Goal: Obtain resource: Download file/media

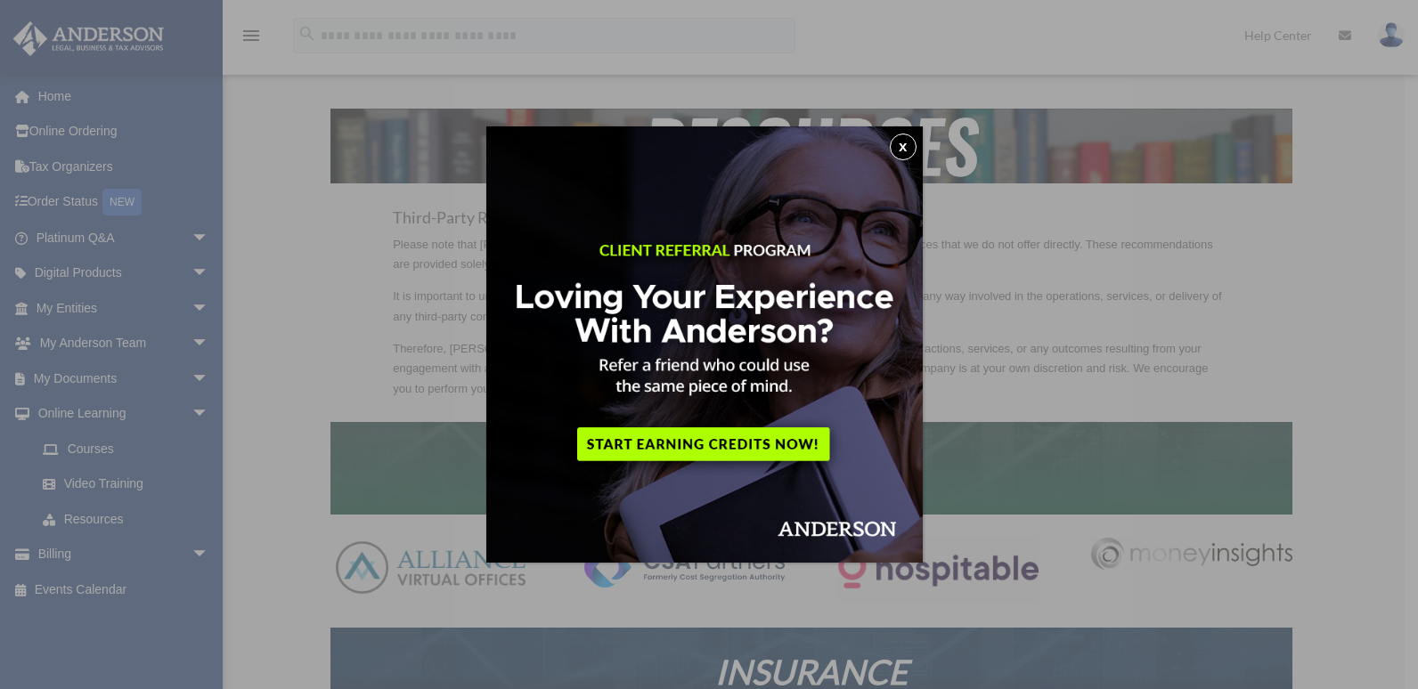
click at [906, 142] on button "x" at bounding box center [903, 147] width 27 height 27
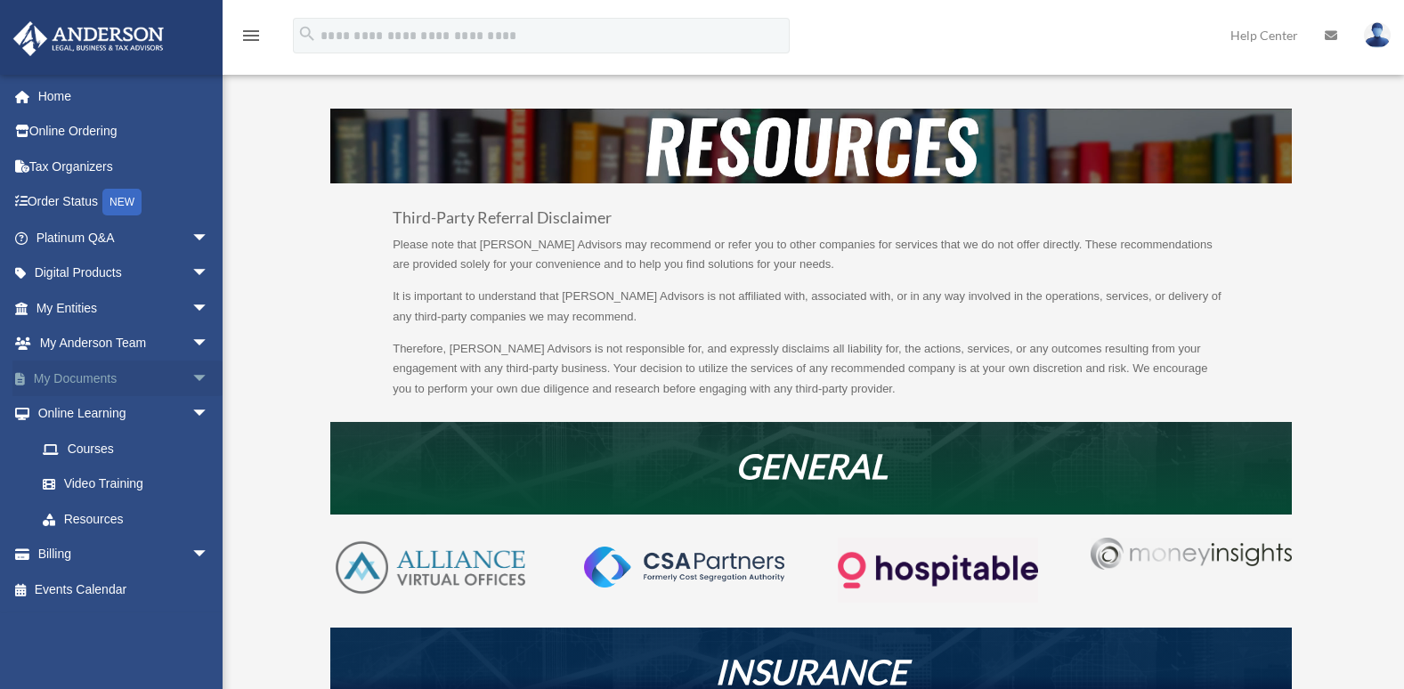
click at [191, 379] on span "arrow_drop_down" at bounding box center [209, 379] width 36 height 37
click at [110, 415] on link "Box" at bounding box center [130, 414] width 211 height 36
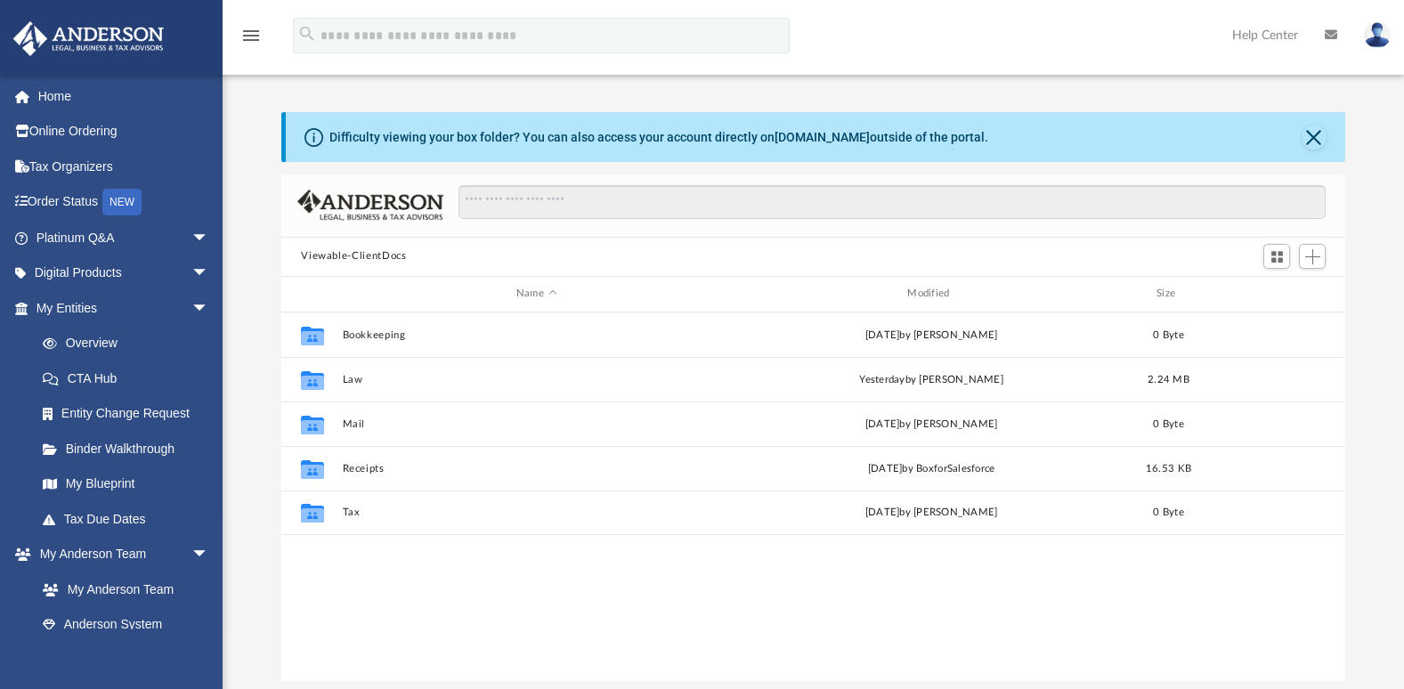
scroll to position [392, 1051]
click at [191, 307] on span "arrow_drop_down" at bounding box center [209, 308] width 36 height 37
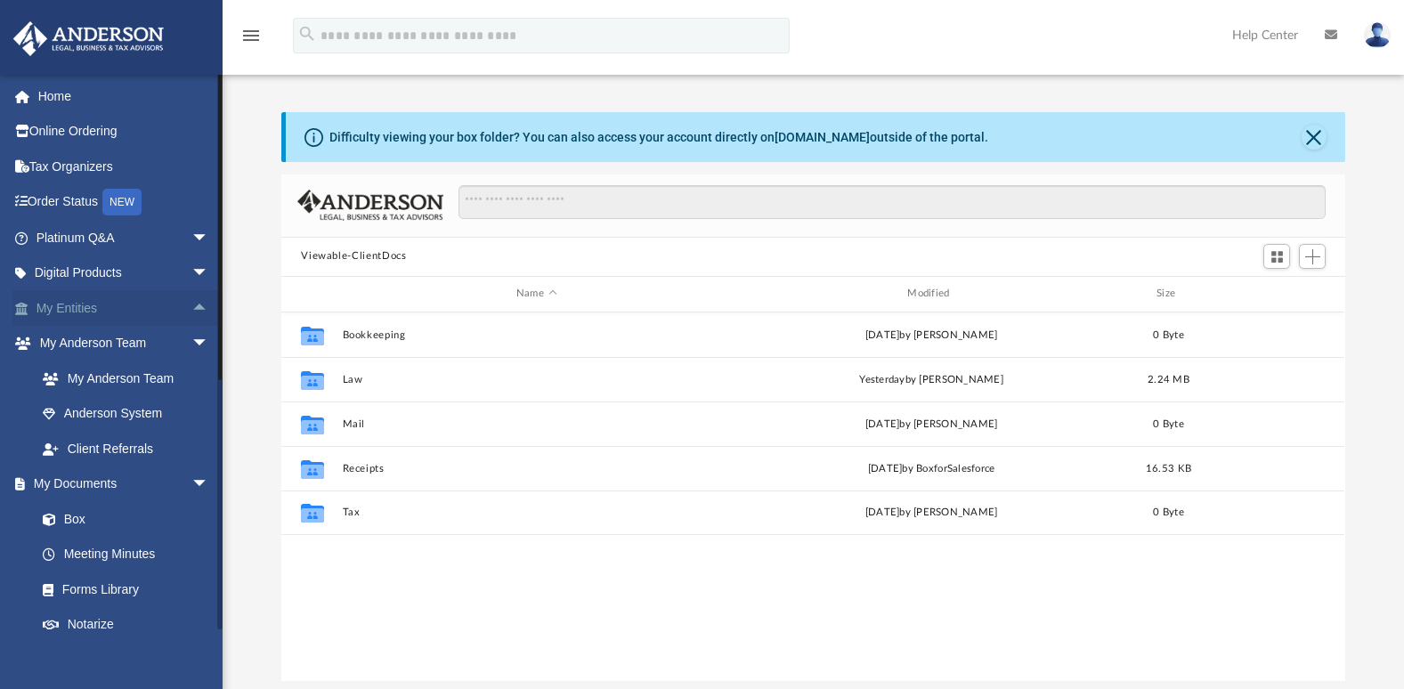
click at [191, 305] on span "arrow_drop_up" at bounding box center [209, 308] width 36 height 37
click at [191, 305] on span "arrow_drop_down" at bounding box center [209, 308] width 36 height 37
click at [191, 305] on span "arrow_drop_up" at bounding box center [209, 308] width 36 height 37
click at [113, 343] on link "Overview" at bounding box center [130, 344] width 211 height 36
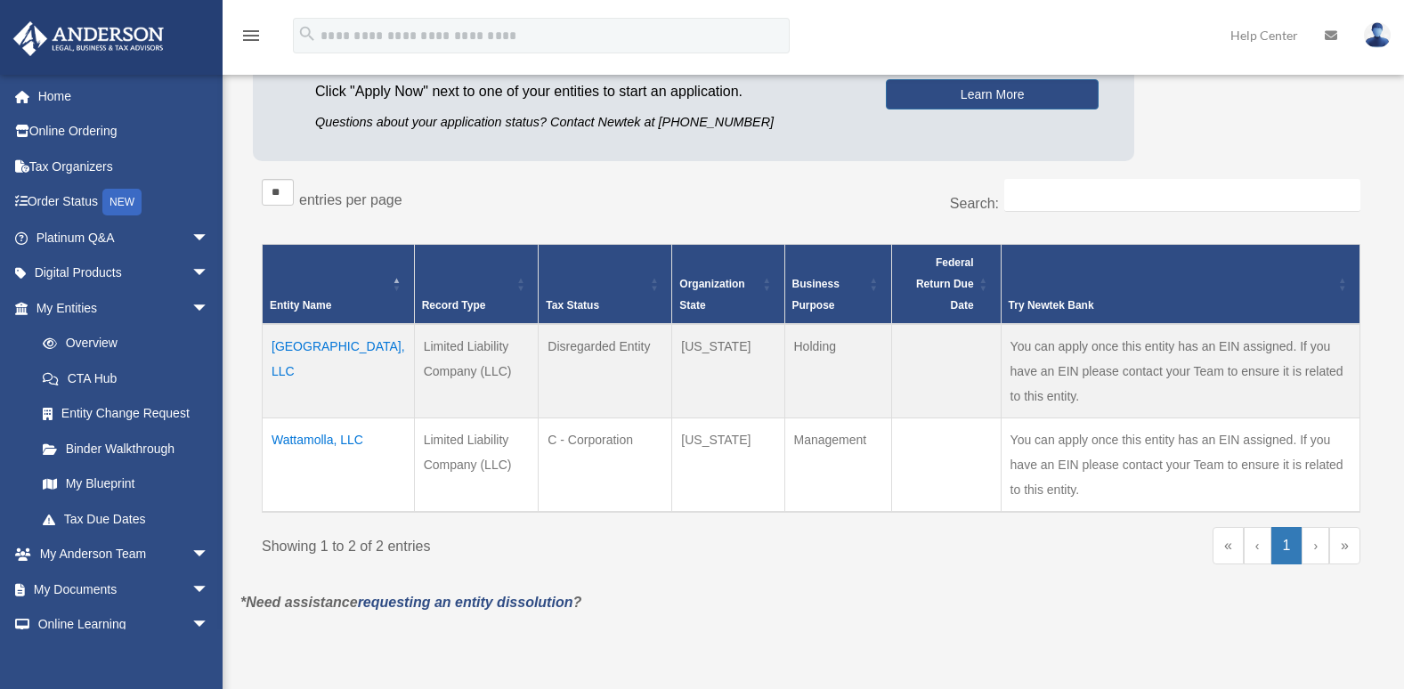
scroll to position [207, 0]
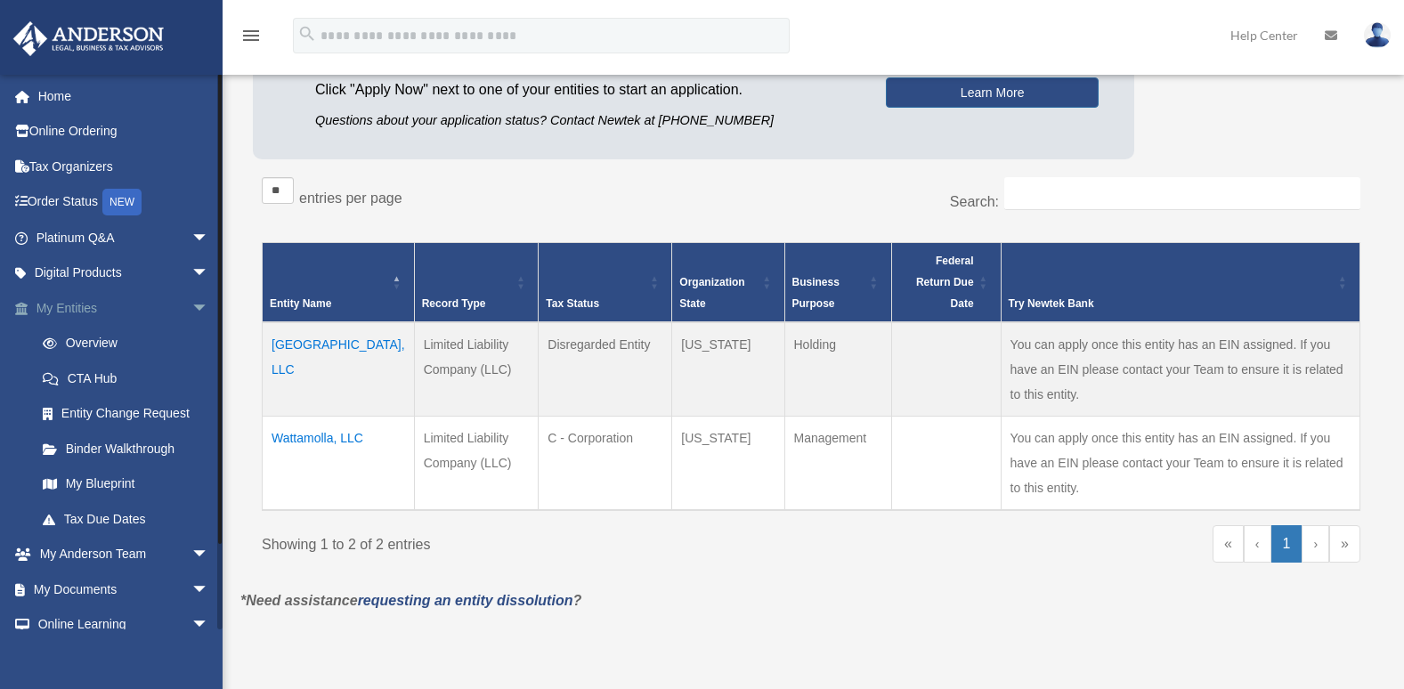
click at [191, 305] on span "arrow_drop_down" at bounding box center [209, 308] width 36 height 37
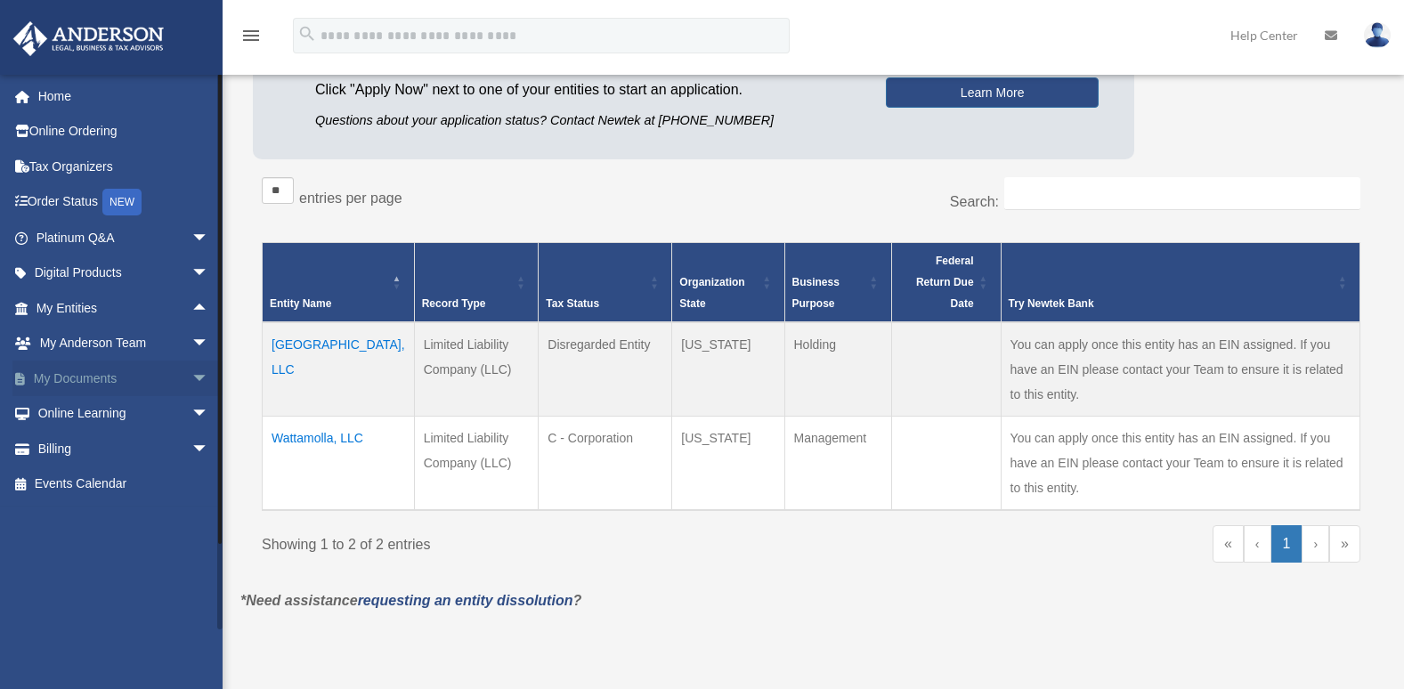
click at [191, 375] on span "arrow_drop_down" at bounding box center [209, 379] width 36 height 37
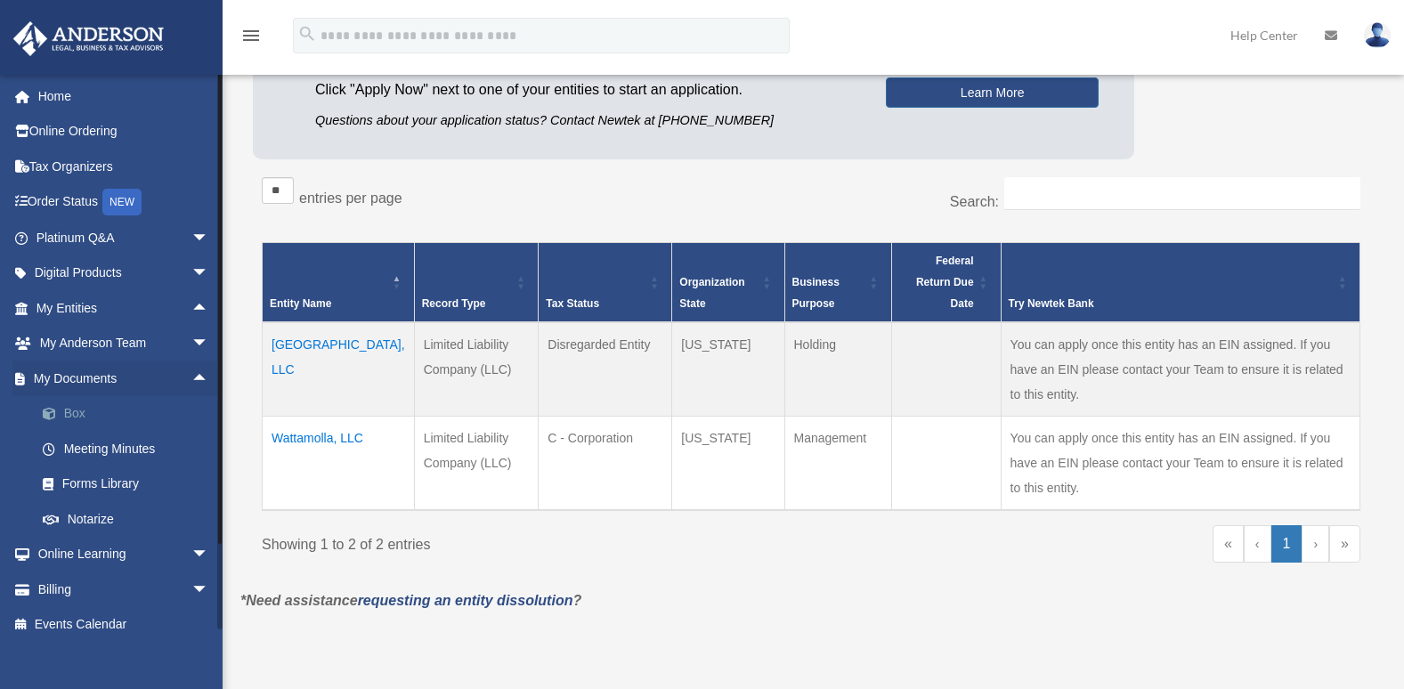
click at [76, 414] on link "Box" at bounding box center [130, 414] width 211 height 36
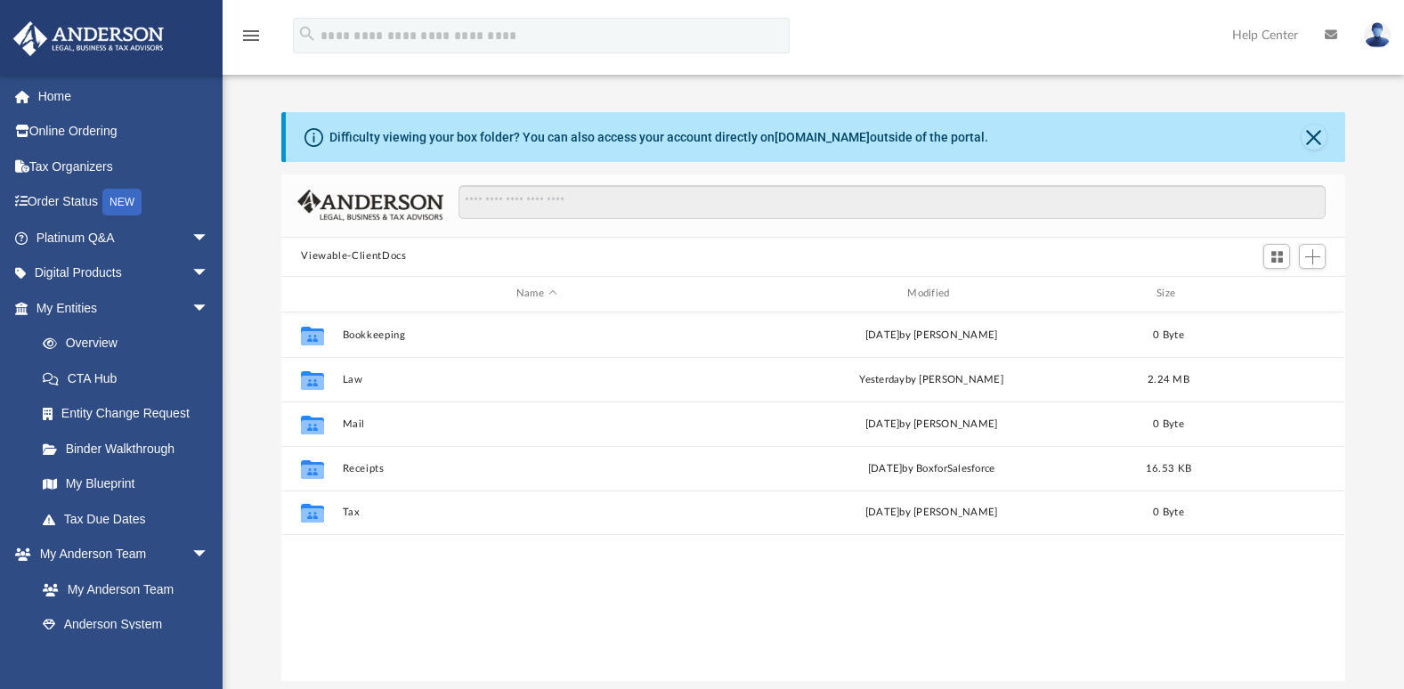
scroll to position [392, 1051]
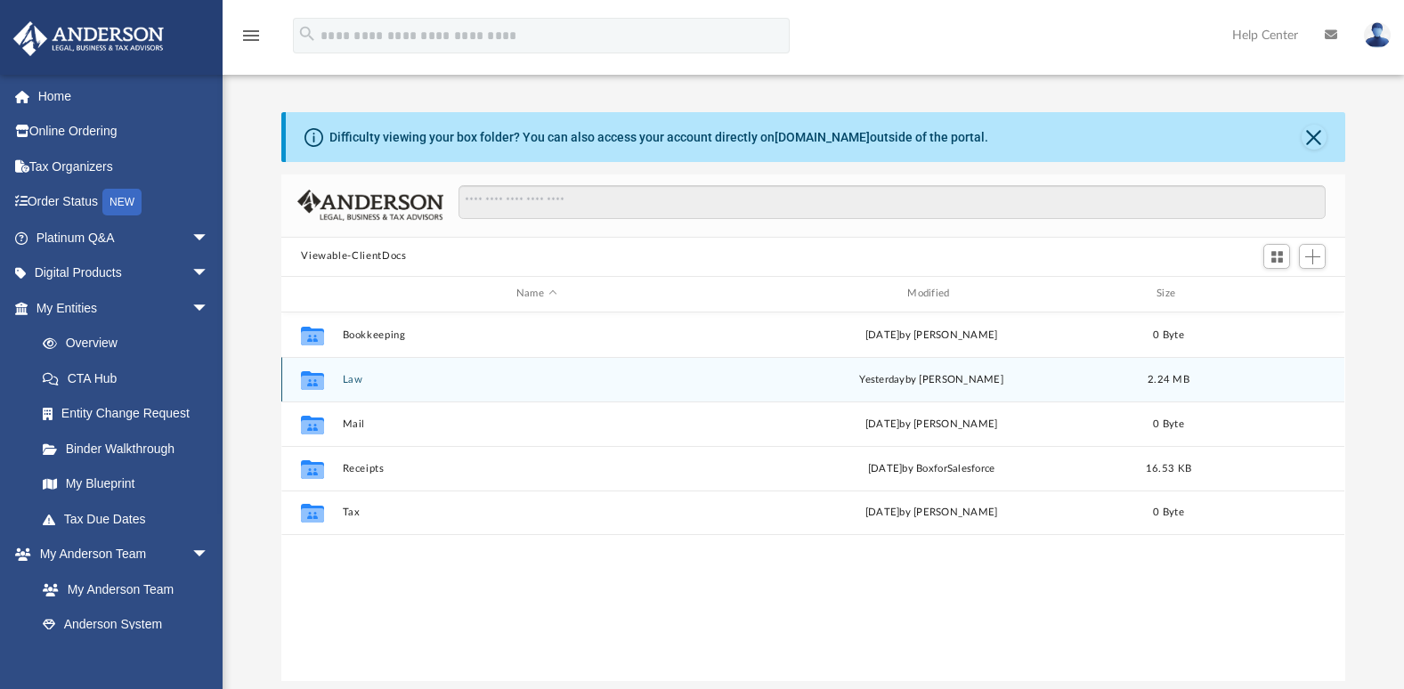
click at [829, 379] on div "yesterday by Crayton Olivieri" at bounding box center [931, 379] width 387 height 16
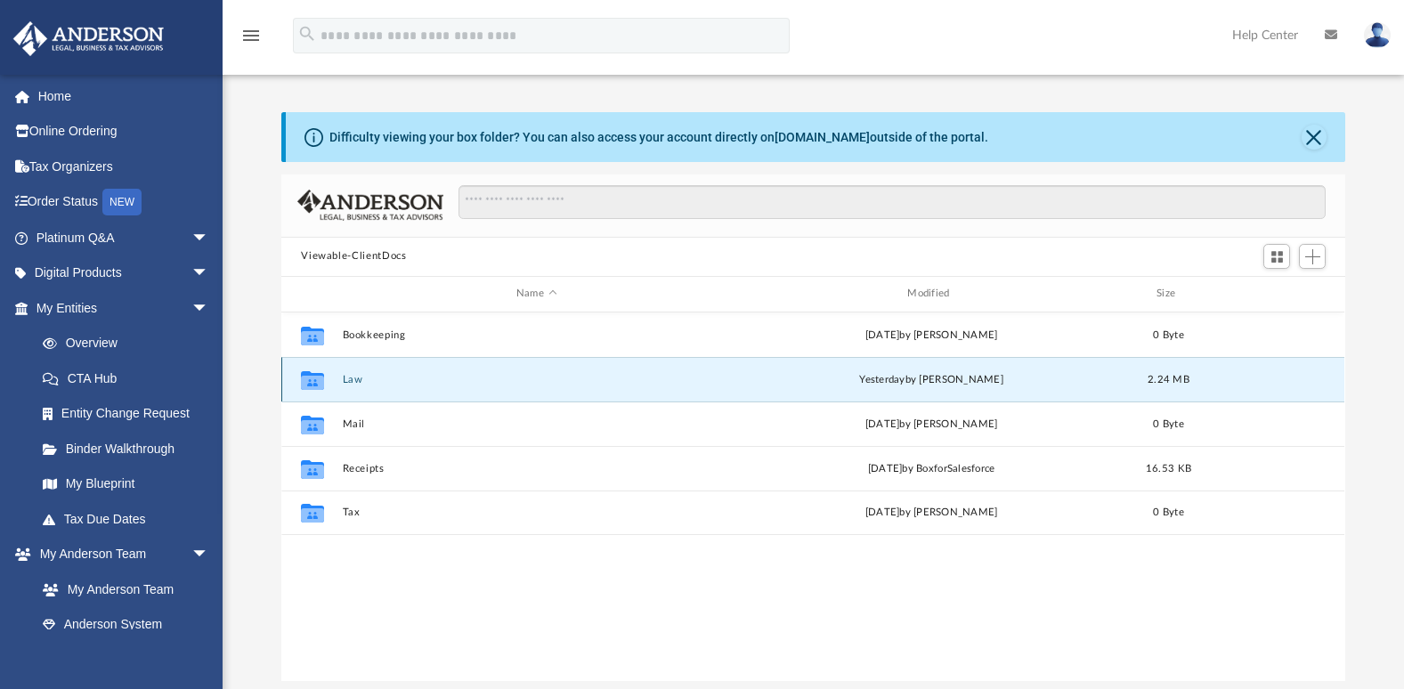
click at [319, 379] on icon "grid" at bounding box center [312, 382] width 23 height 14
click at [310, 382] on icon "grid" at bounding box center [312, 382] width 23 height 14
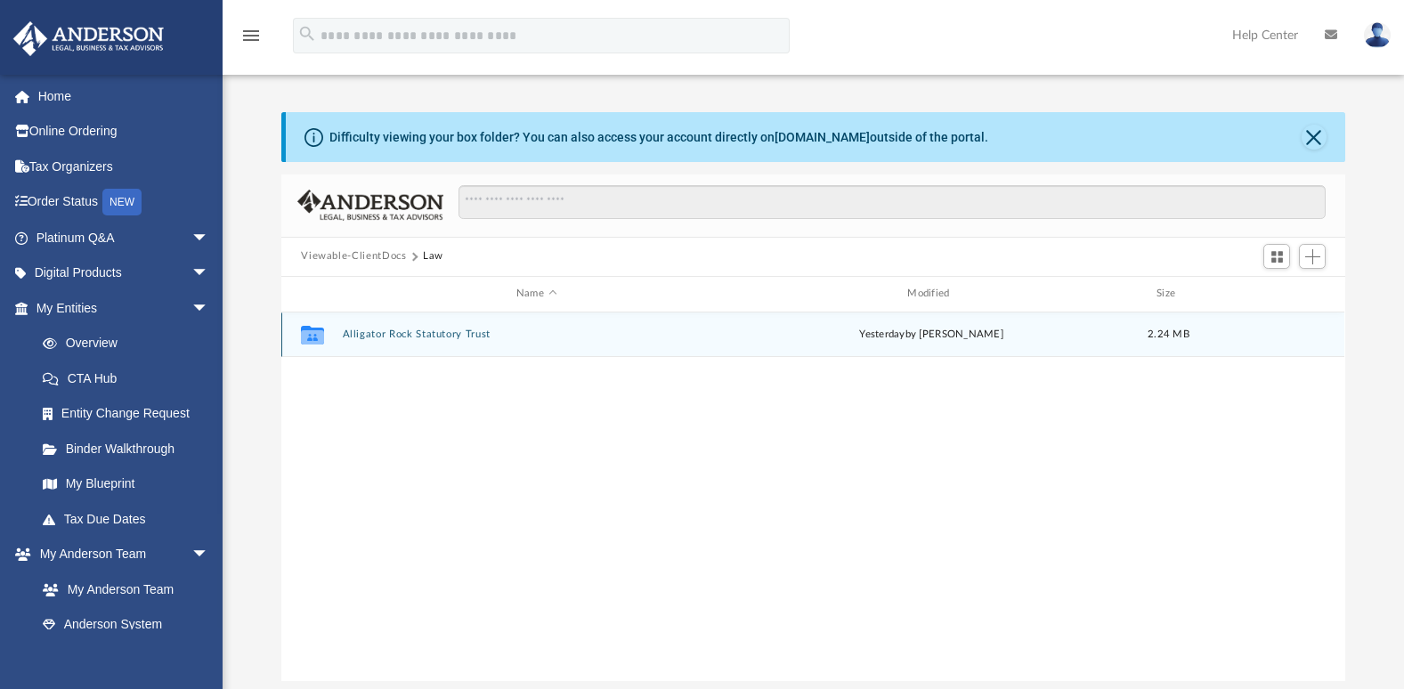
click at [315, 337] on icon "grid" at bounding box center [312, 337] width 23 height 14
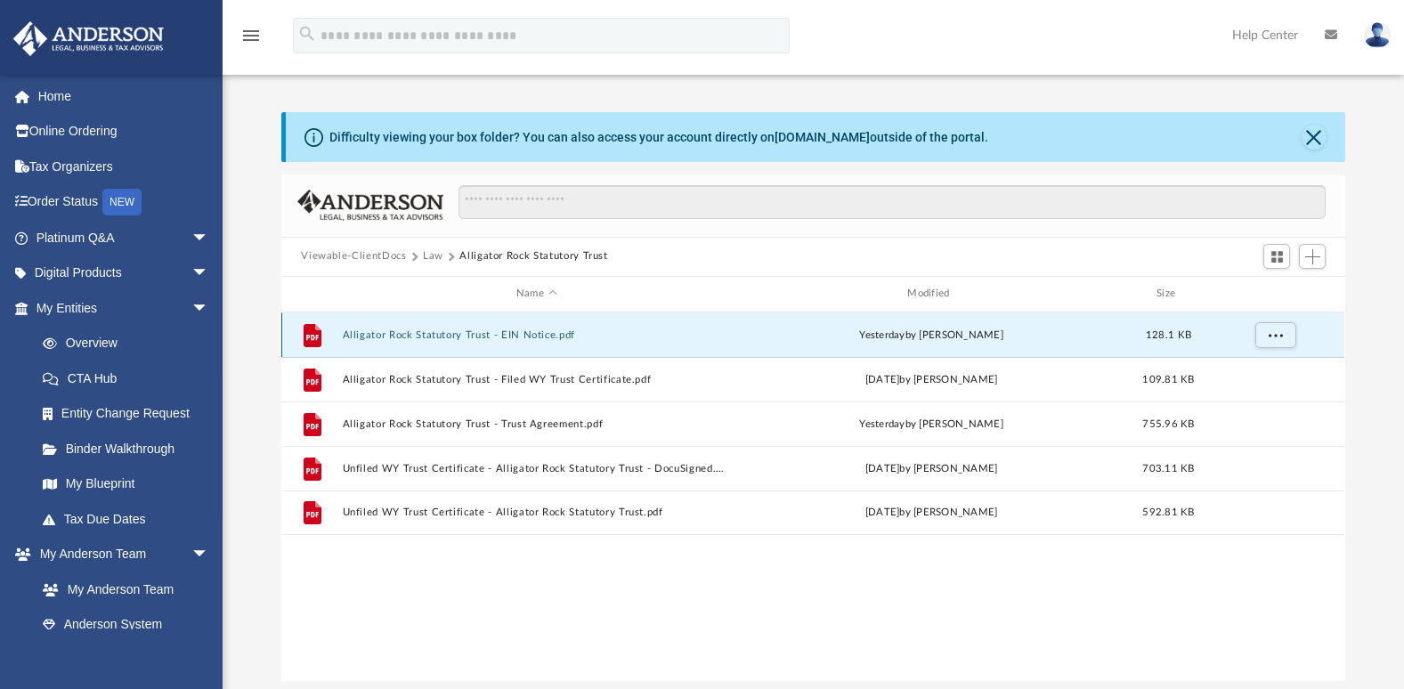
click at [425, 333] on button "Alligator Rock Statutory Trust - EIN Notice.pdf" at bounding box center [536, 336] width 387 height 12
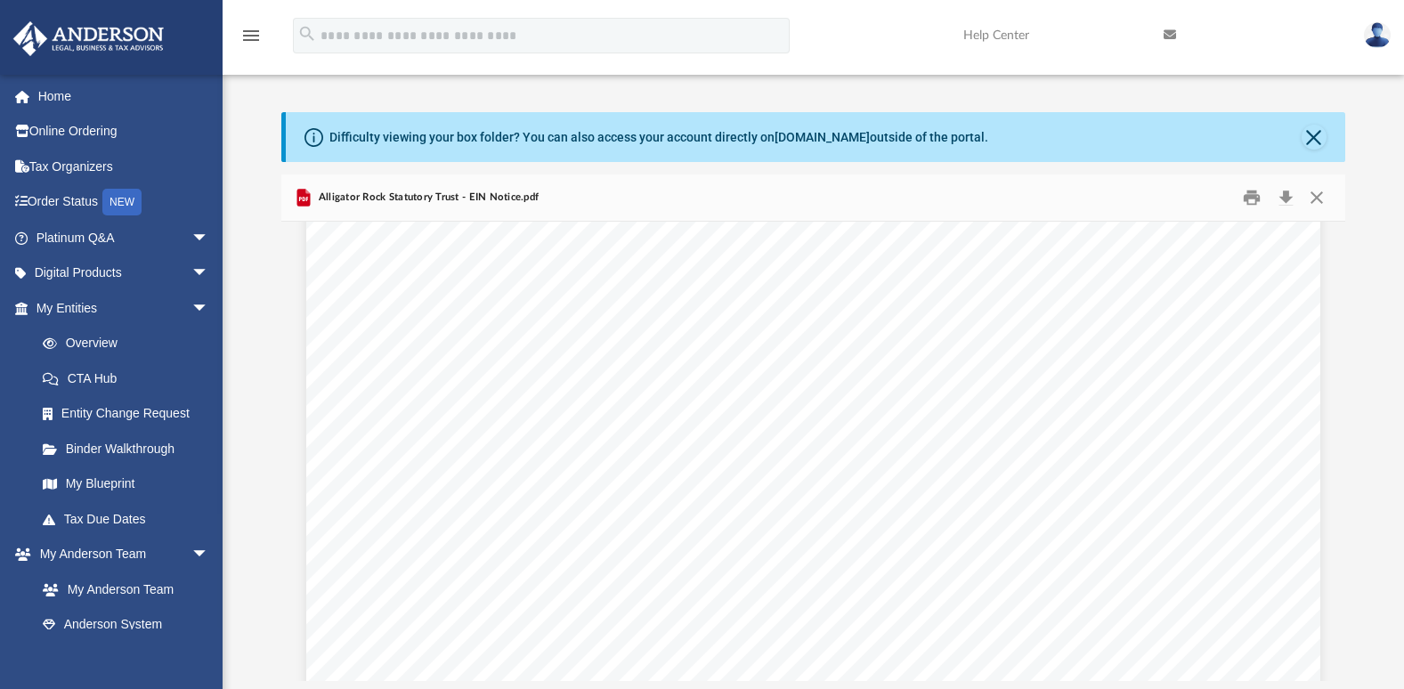
scroll to position [0, 0]
click at [1253, 191] on button "Print" at bounding box center [1252, 197] width 36 height 28
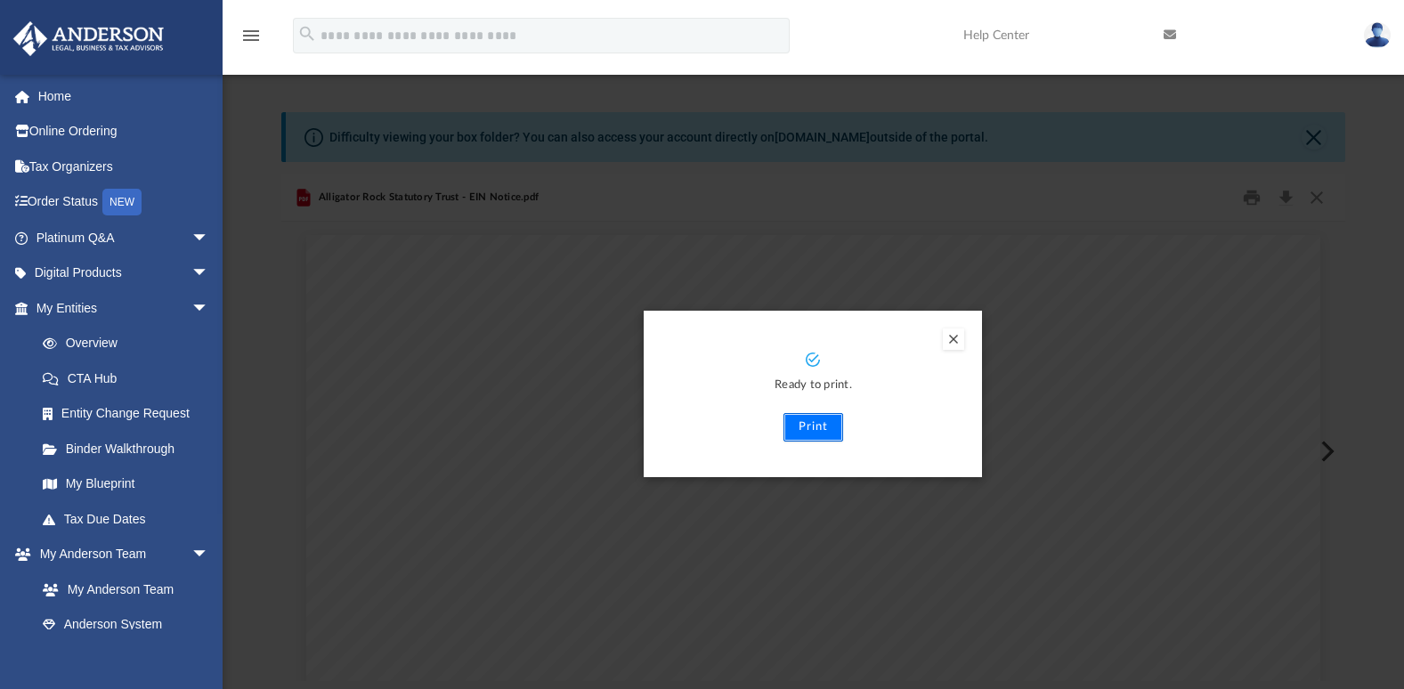
click at [810, 429] on button "Print" at bounding box center [814, 427] width 60 height 28
